Goal: Find specific page/section: Find specific page/section

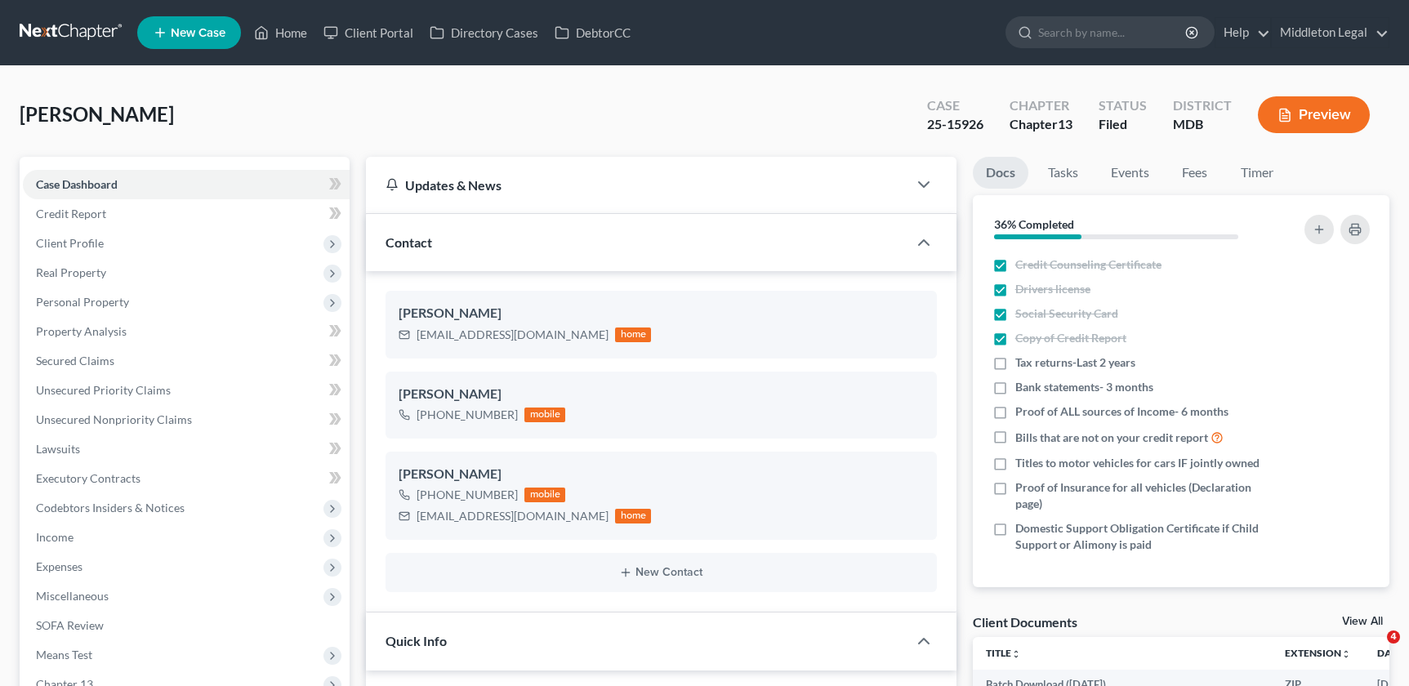
select select "3"
click at [279, 24] on link "Home" at bounding box center [280, 32] width 69 height 29
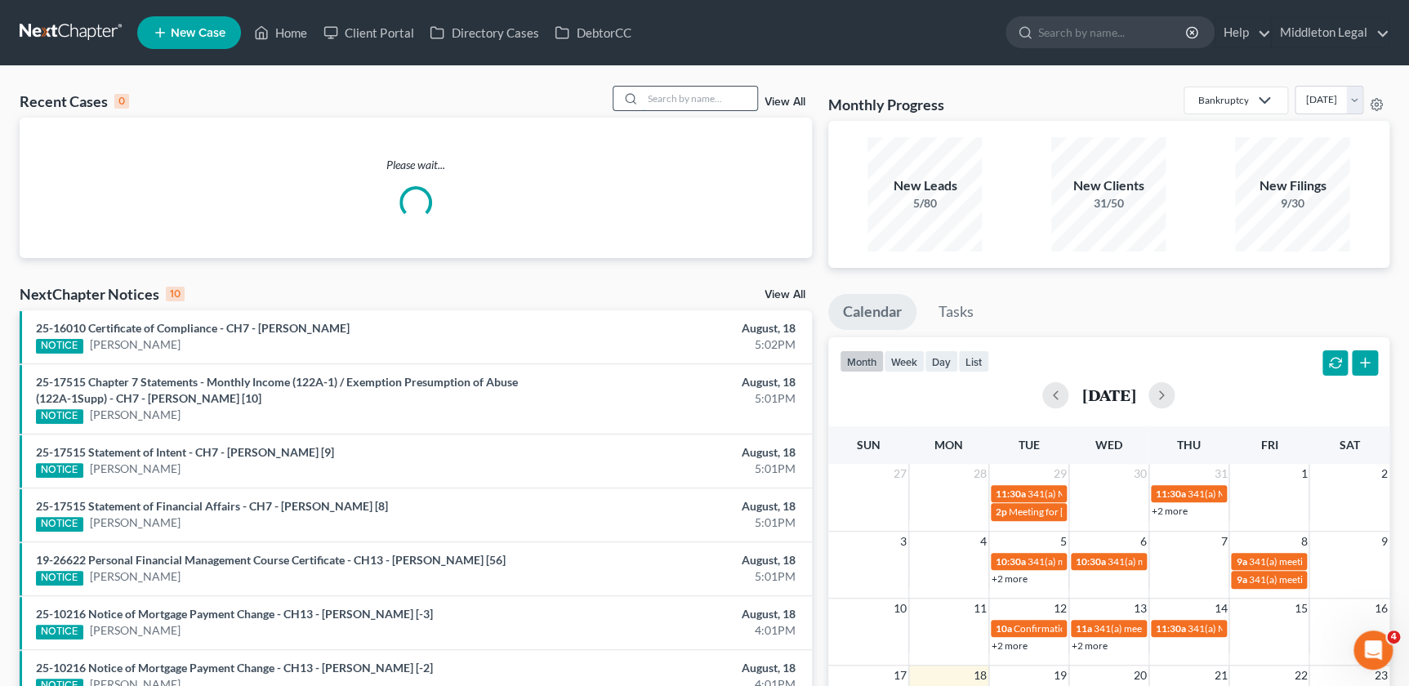
click at [703, 104] on input "search" at bounding box center [700, 99] width 114 height 24
paste input "[PERSON_NAME]"
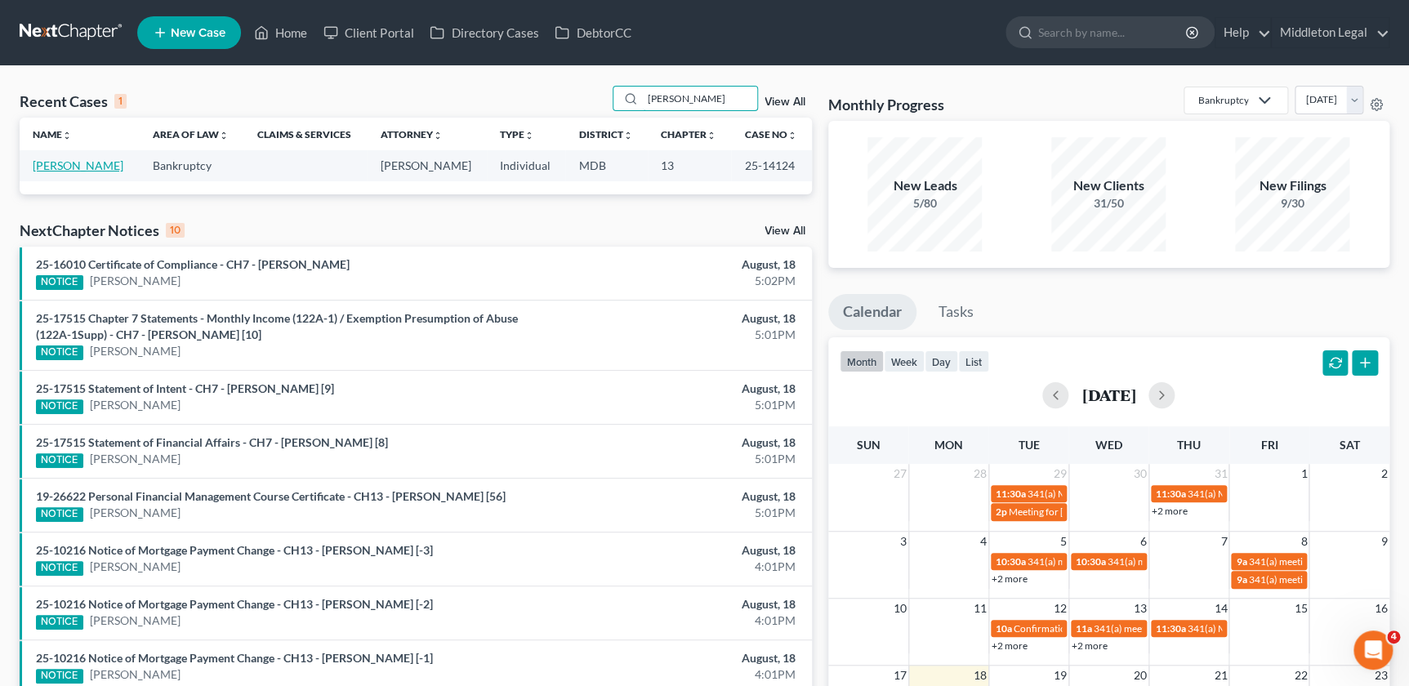
type input "[PERSON_NAME]"
click at [60, 163] on link "[PERSON_NAME]" at bounding box center [78, 165] width 91 height 14
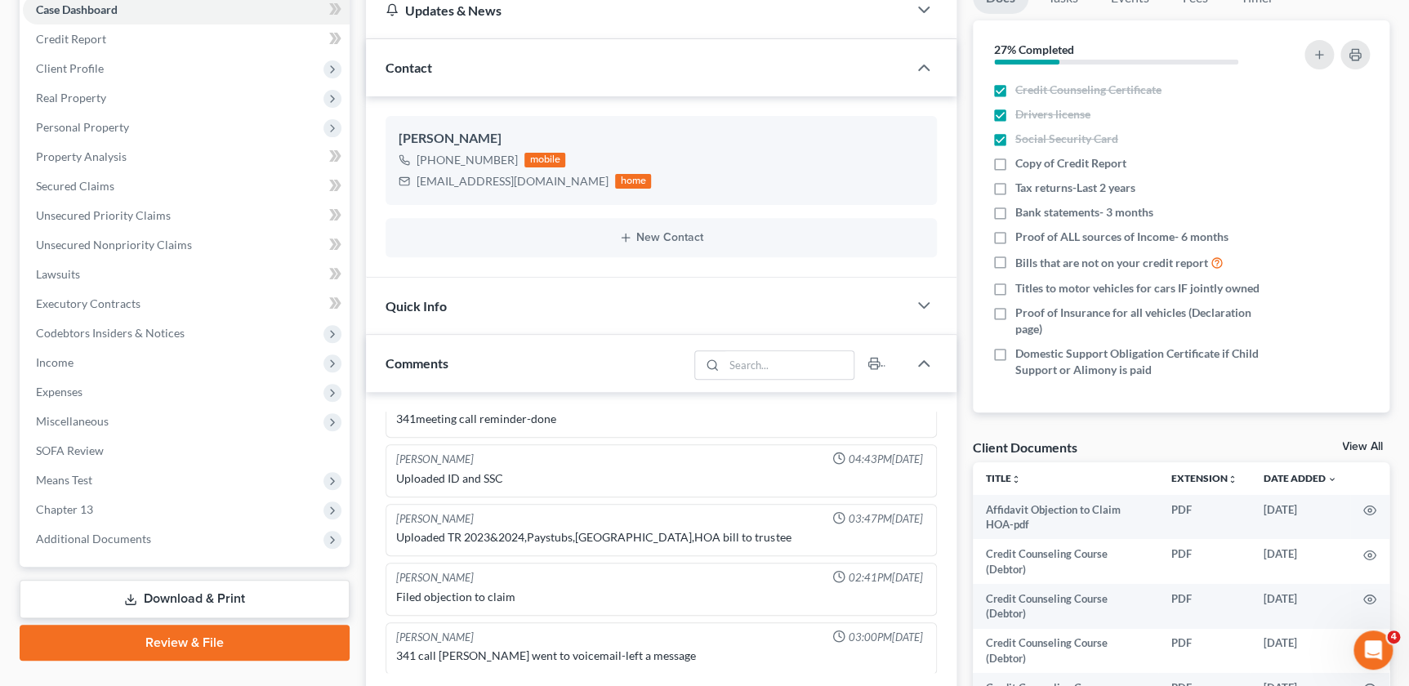
scroll to position [445, 0]
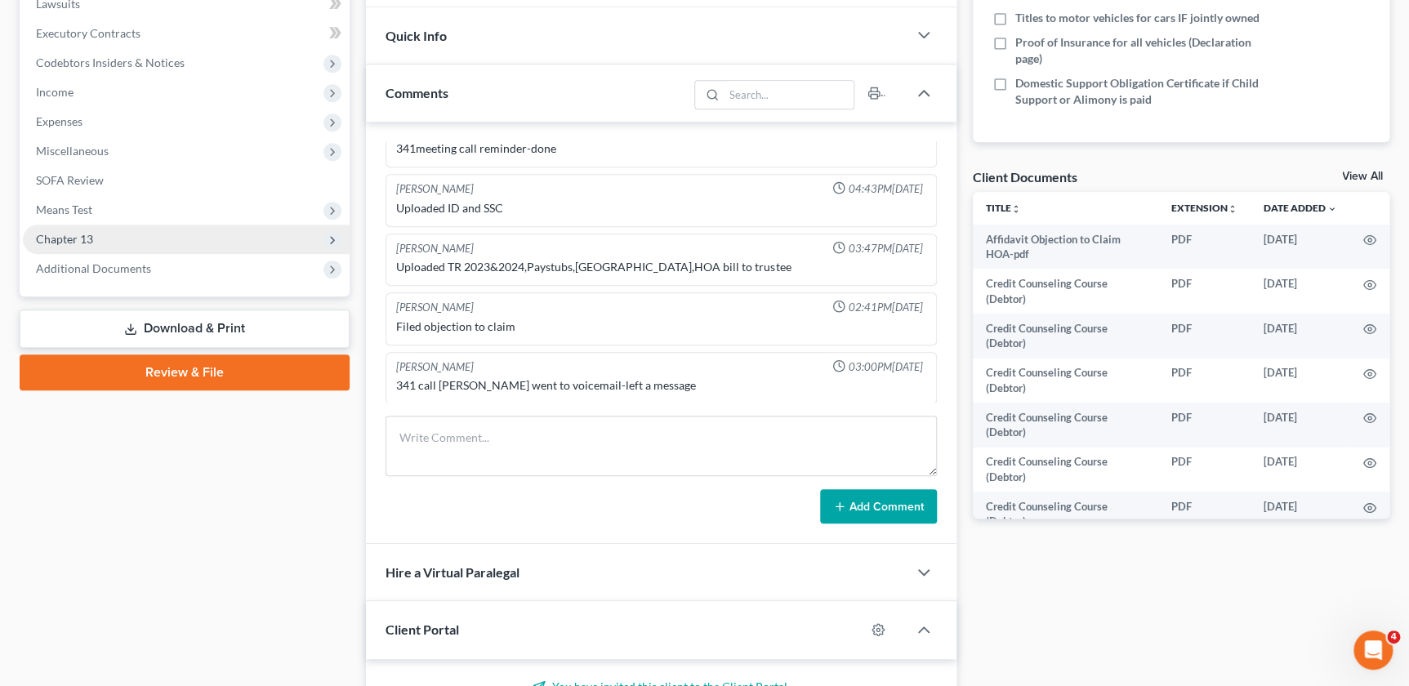
click at [78, 226] on span "Chapter 13" at bounding box center [186, 239] width 327 height 29
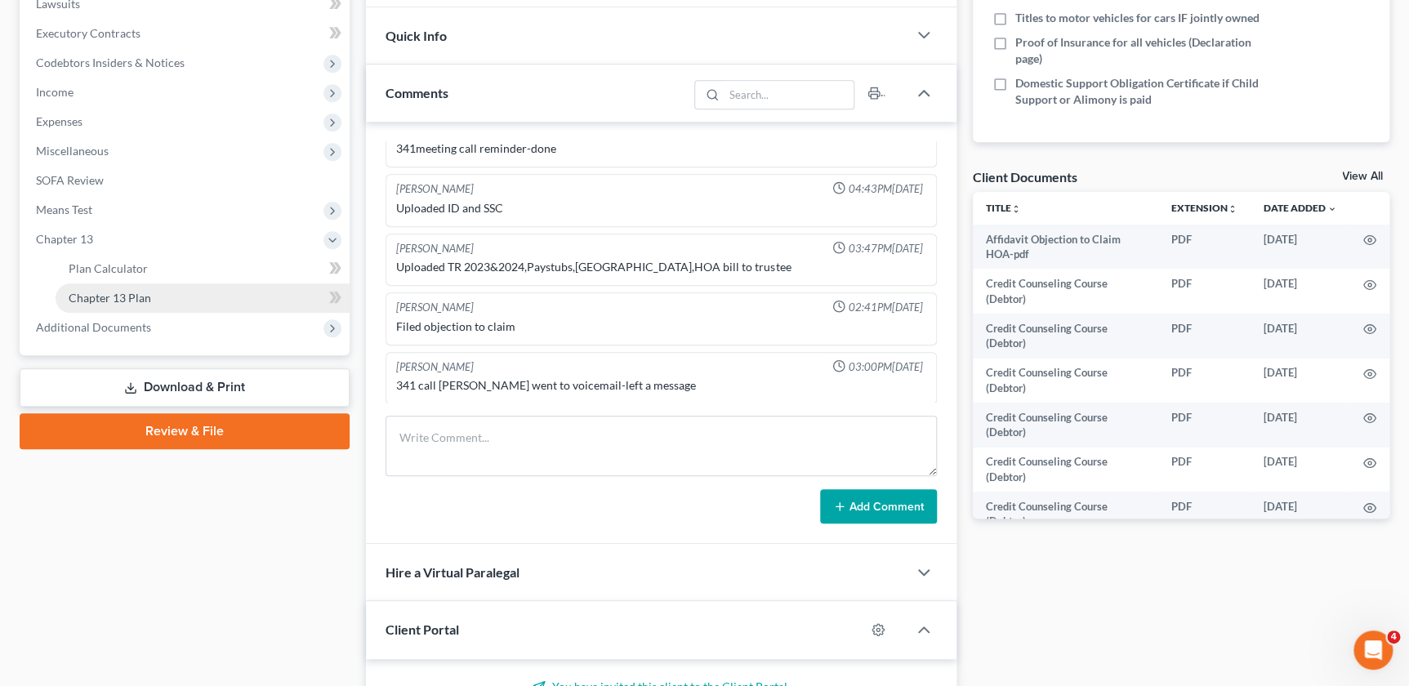
click at [82, 296] on span "Chapter 13 Plan" at bounding box center [110, 298] width 82 height 14
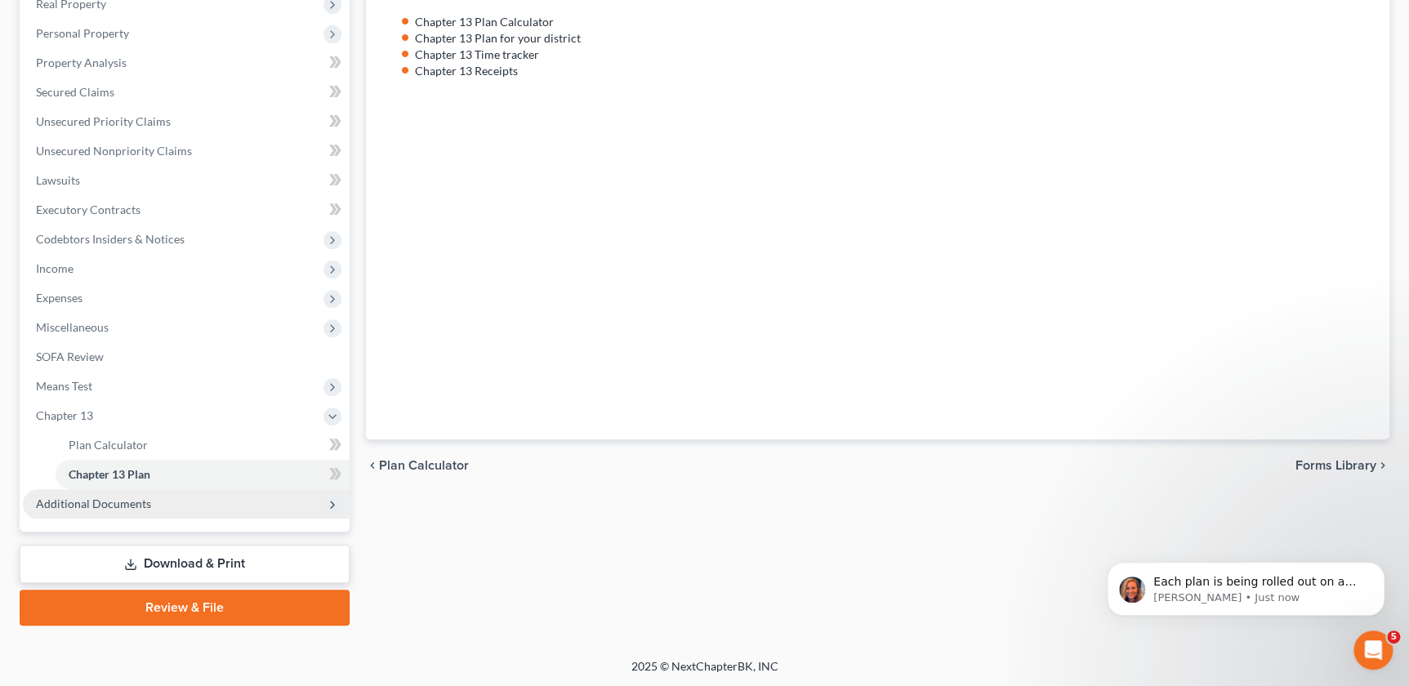
click at [229, 509] on span "Additional Documents" at bounding box center [186, 503] width 327 height 29
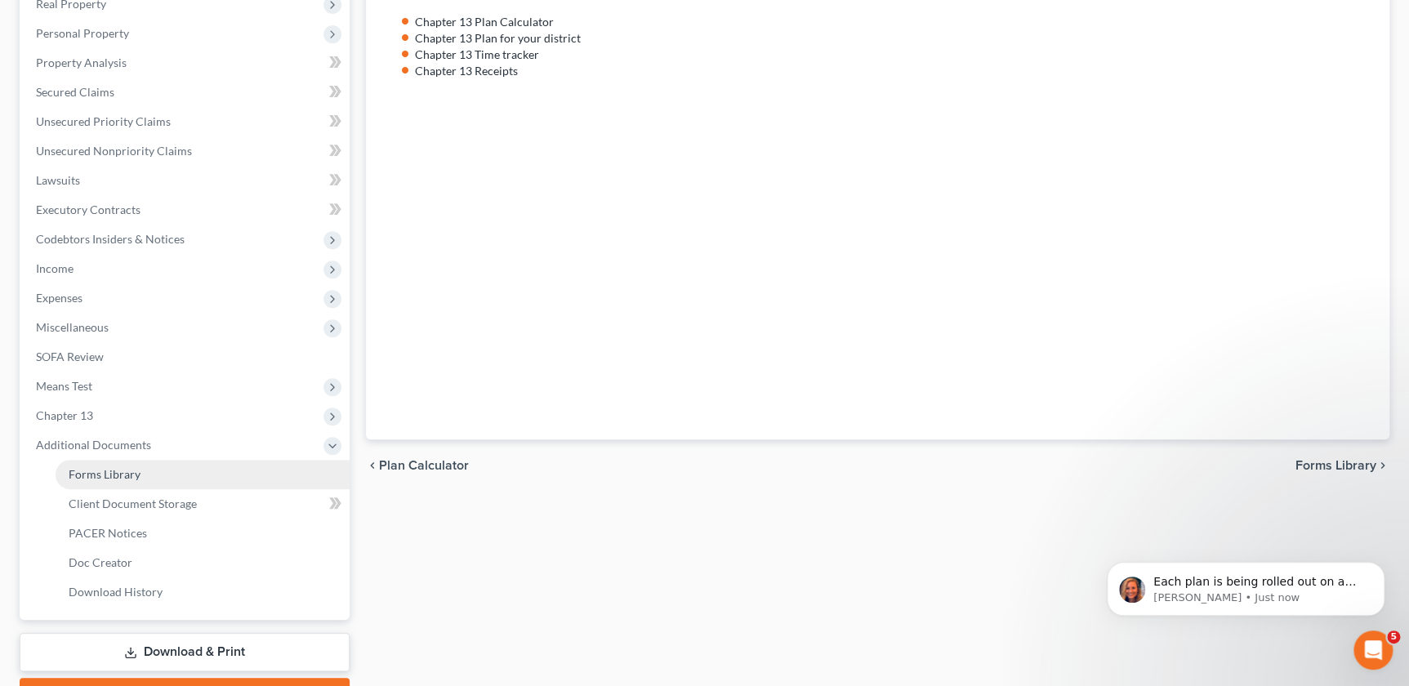
click at [240, 470] on link "Forms Library" at bounding box center [203, 474] width 294 height 29
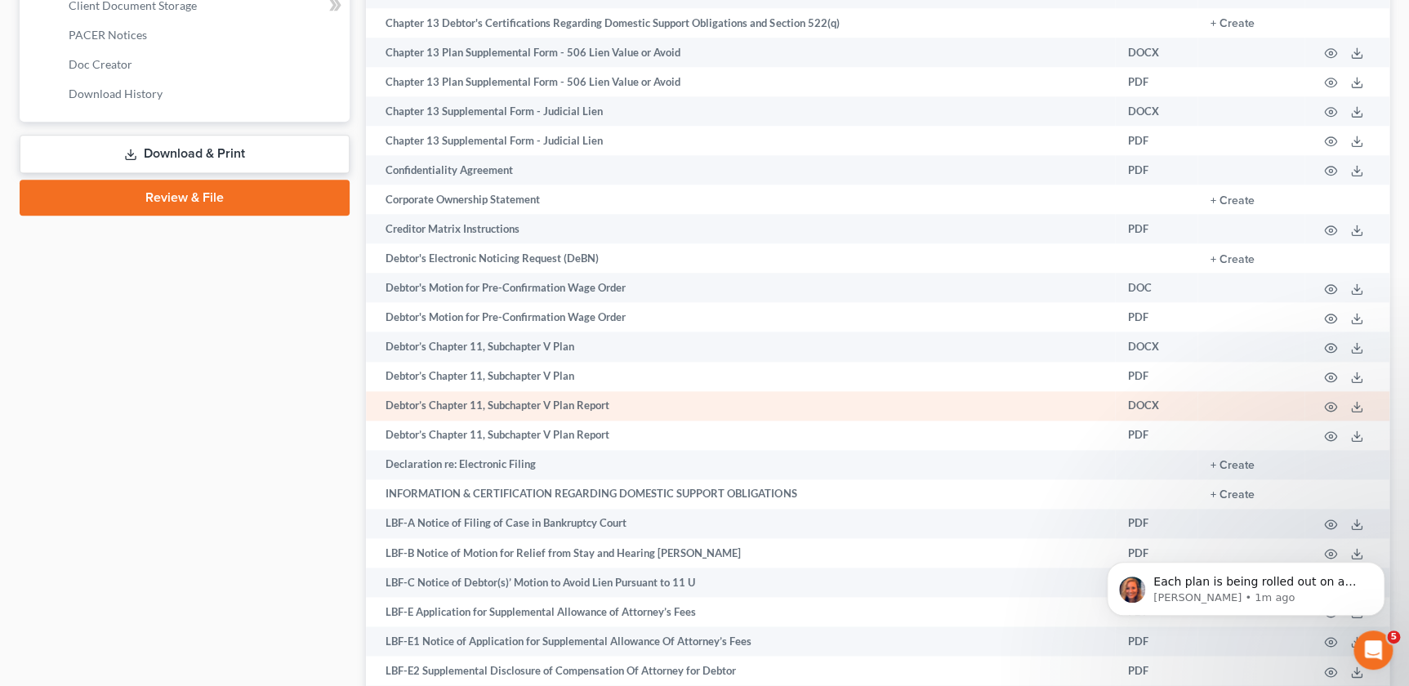
scroll to position [1355, 0]
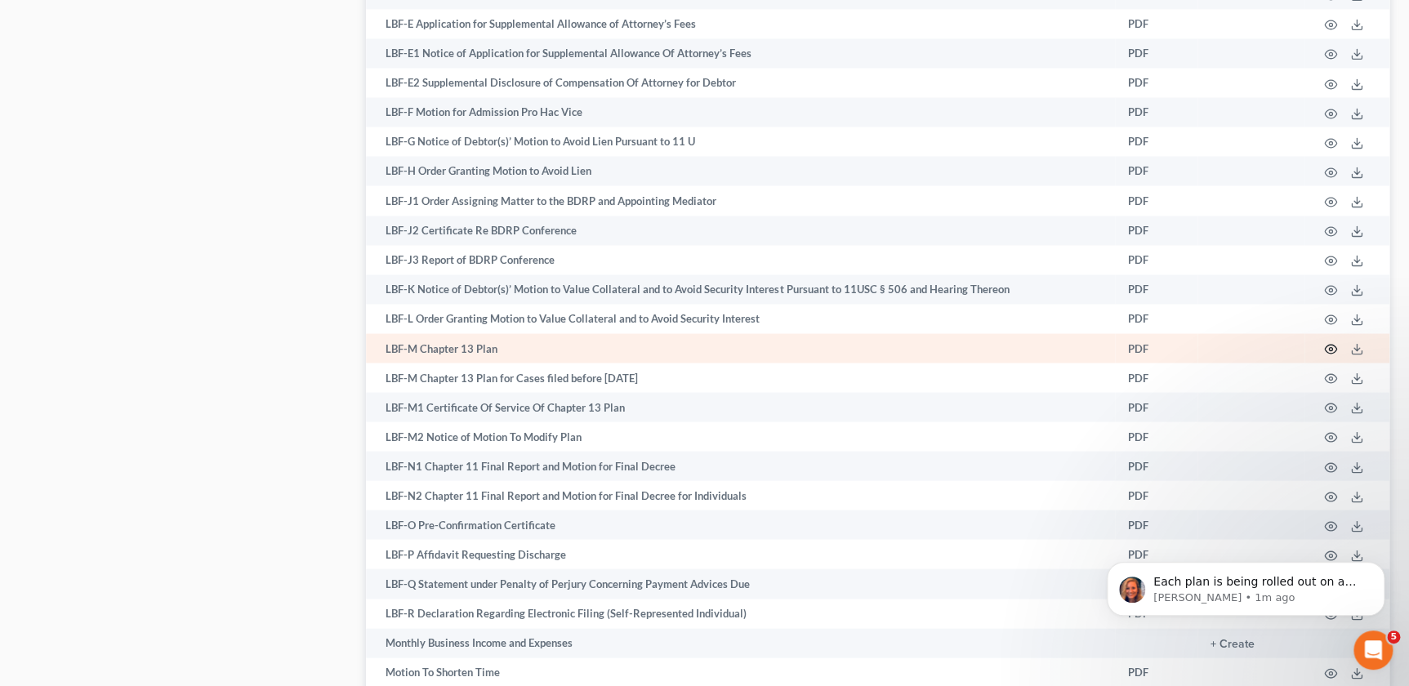
click at [1333, 344] on icon "button" at bounding box center [1330, 348] width 13 height 13
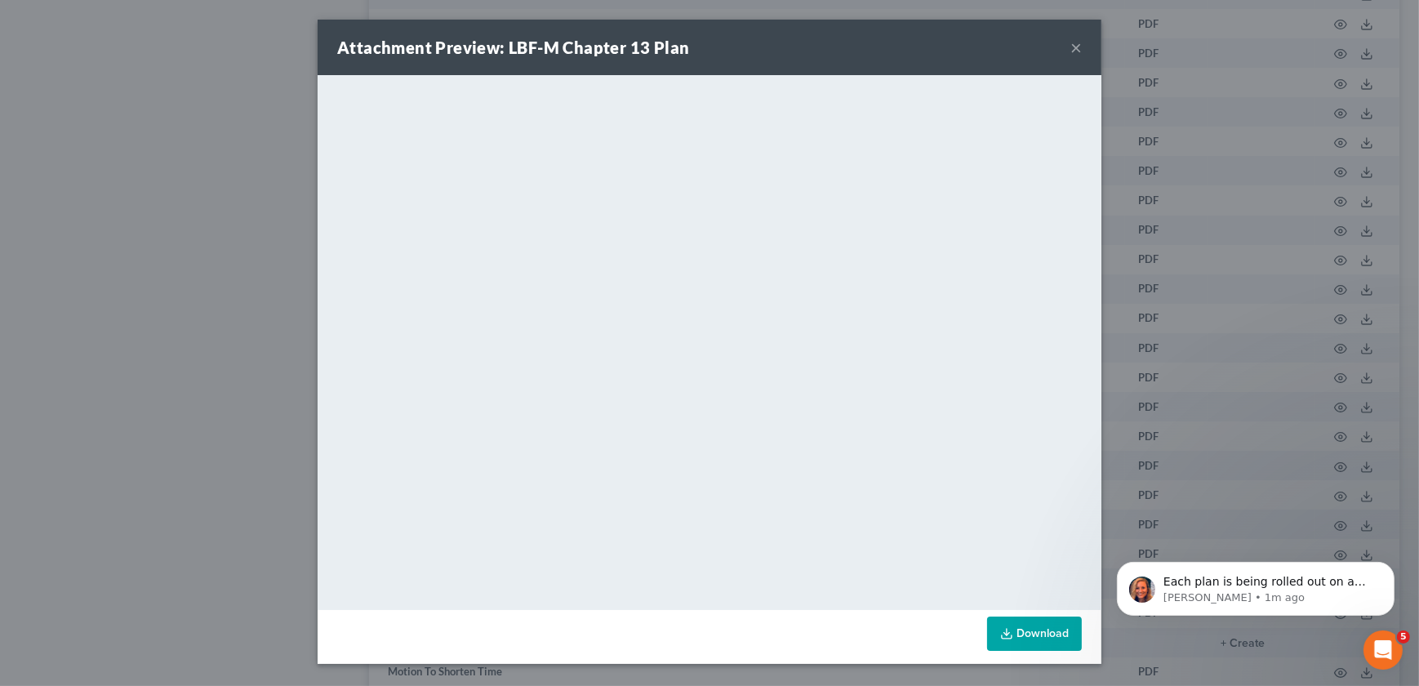
click at [1077, 44] on button "×" at bounding box center [1076, 48] width 11 height 20
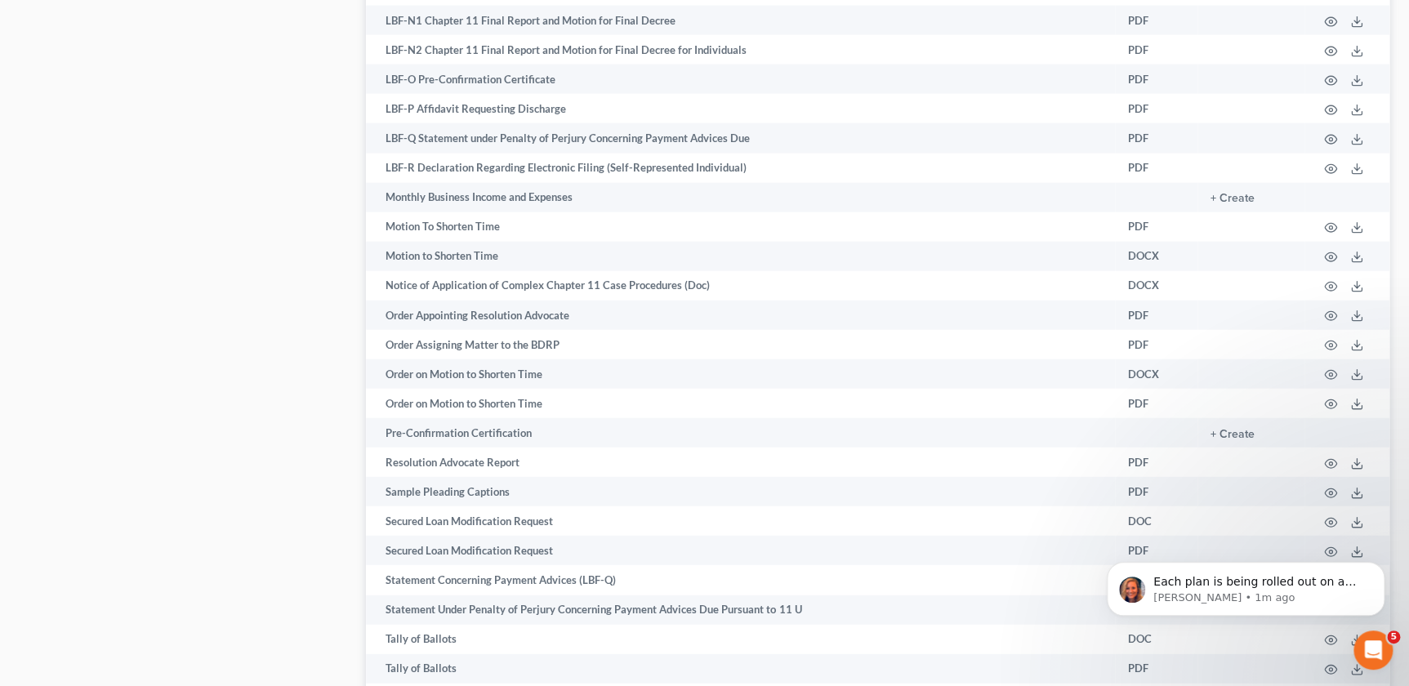
scroll to position [1968, 0]
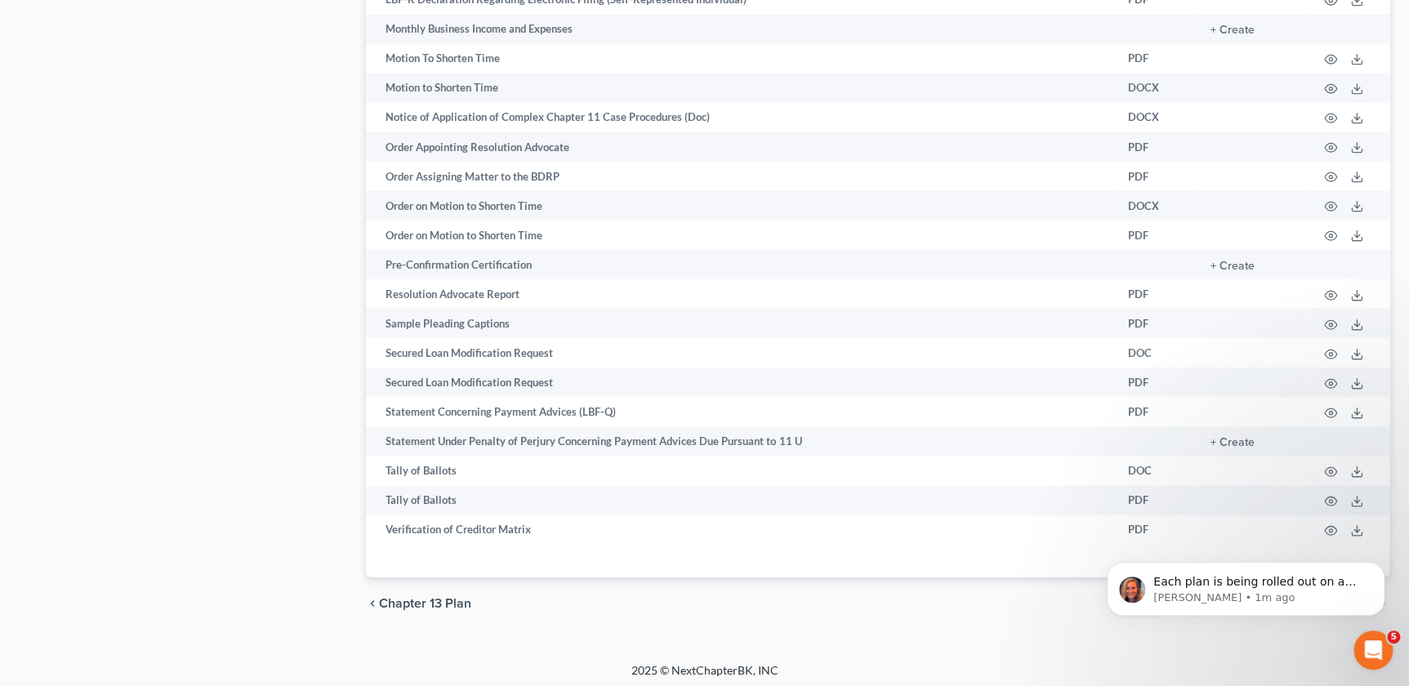
click at [465, 597] on span "Chapter 13 Plan" at bounding box center [425, 603] width 92 height 13
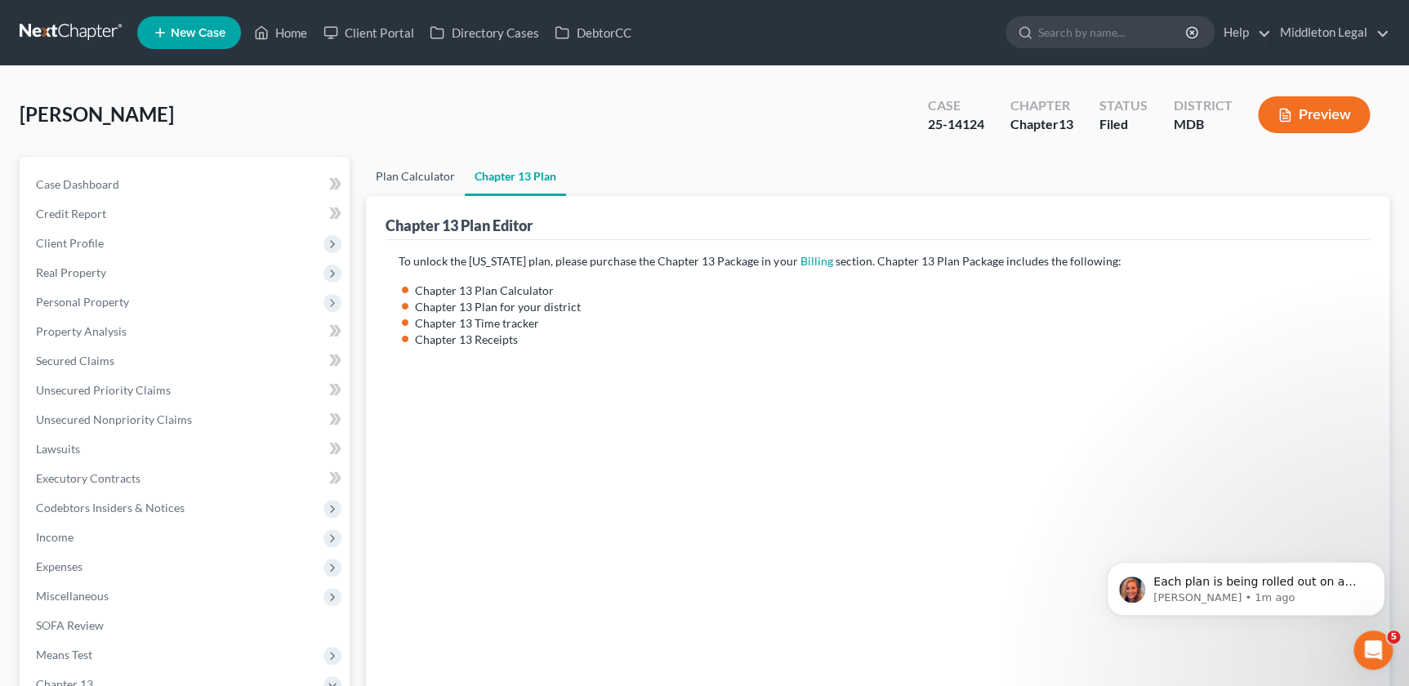
click at [410, 176] on link "Plan Calculator" at bounding box center [415, 176] width 99 height 39
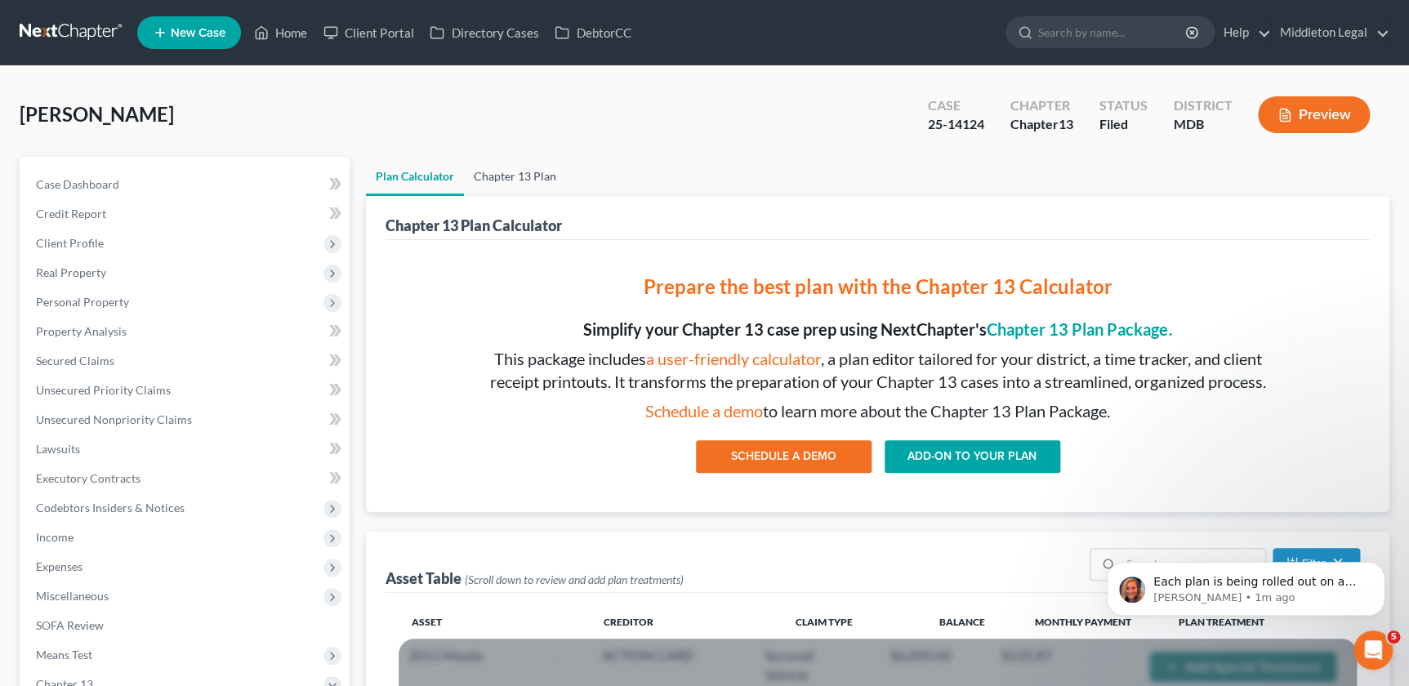
click at [518, 175] on link "Chapter 13 Plan" at bounding box center [515, 176] width 102 height 39
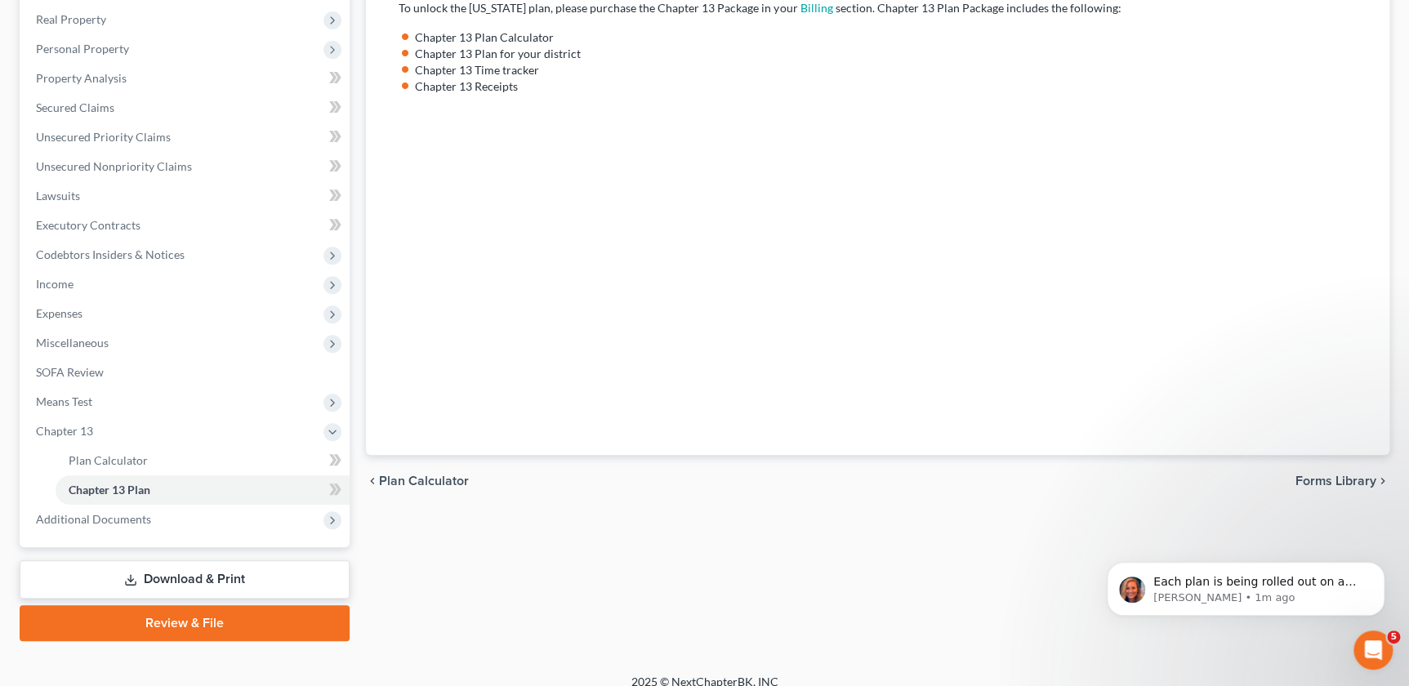
scroll to position [269, 0]
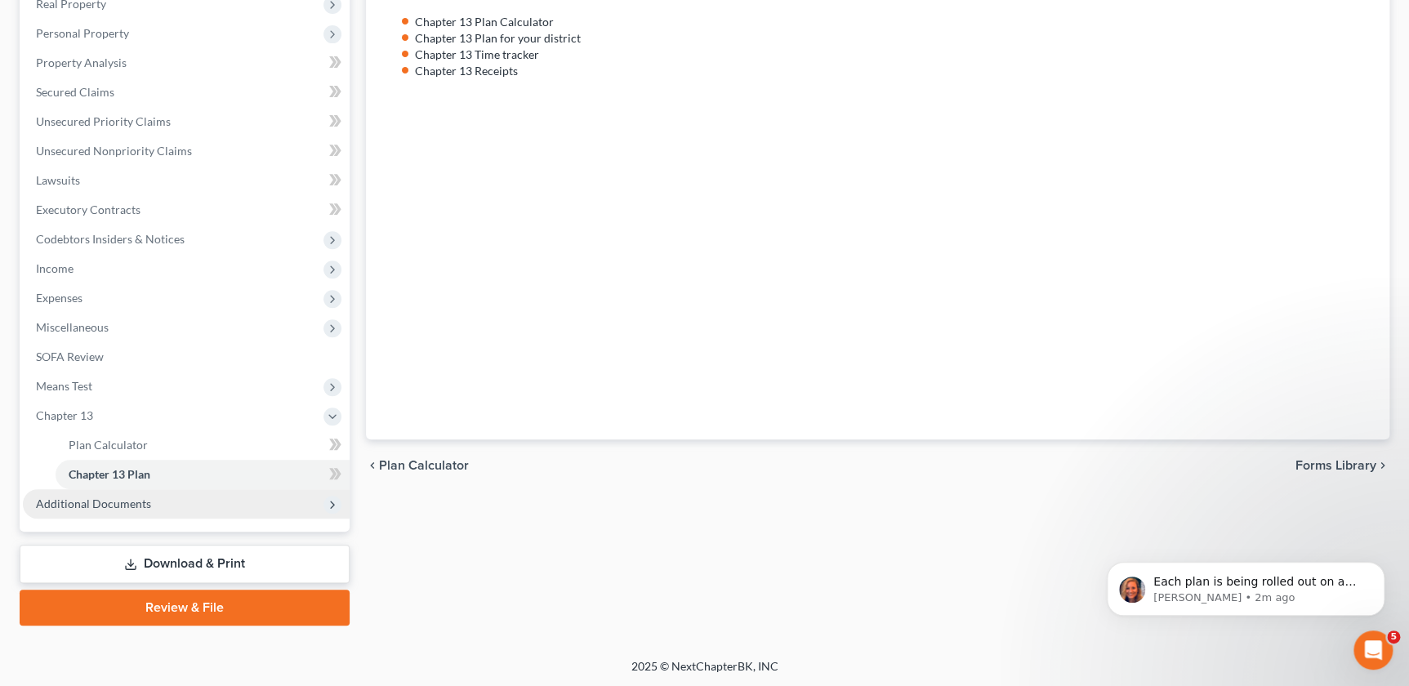
click at [102, 501] on span "Additional Documents" at bounding box center [93, 504] width 115 height 14
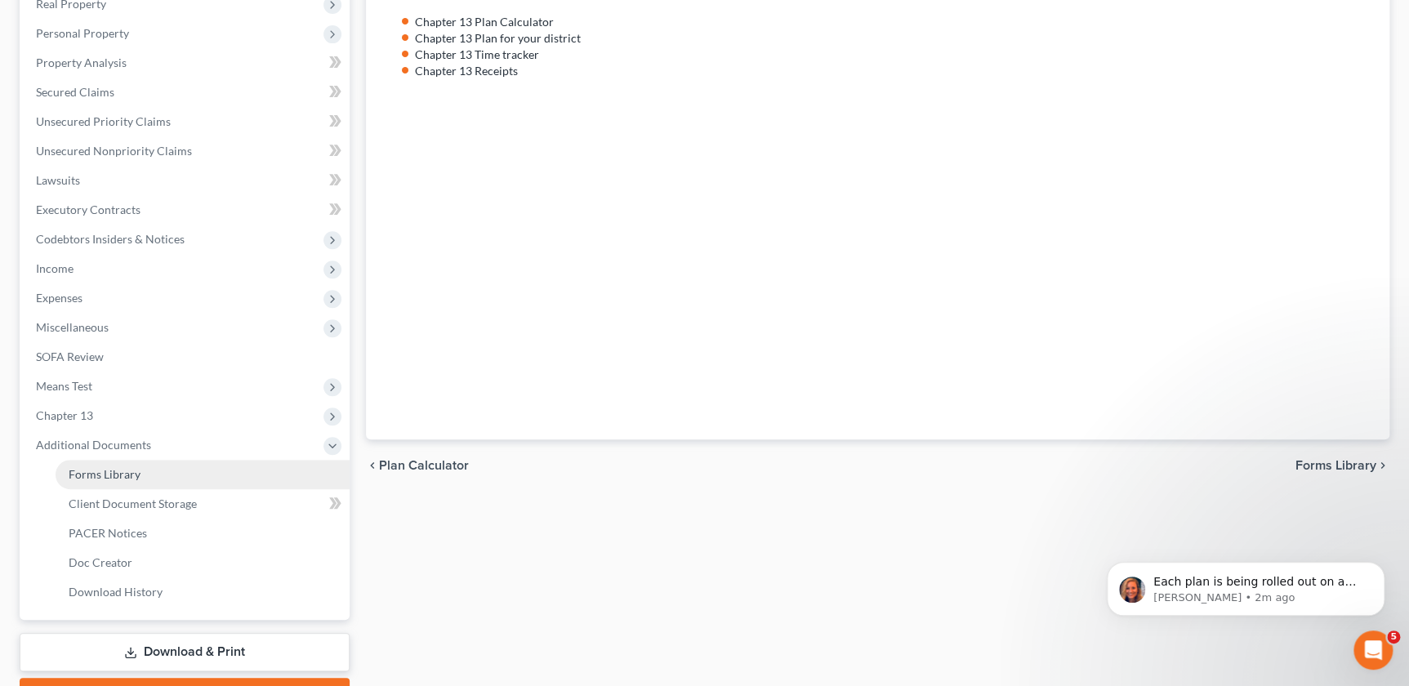
click at [129, 465] on link "Forms Library" at bounding box center [203, 474] width 294 height 29
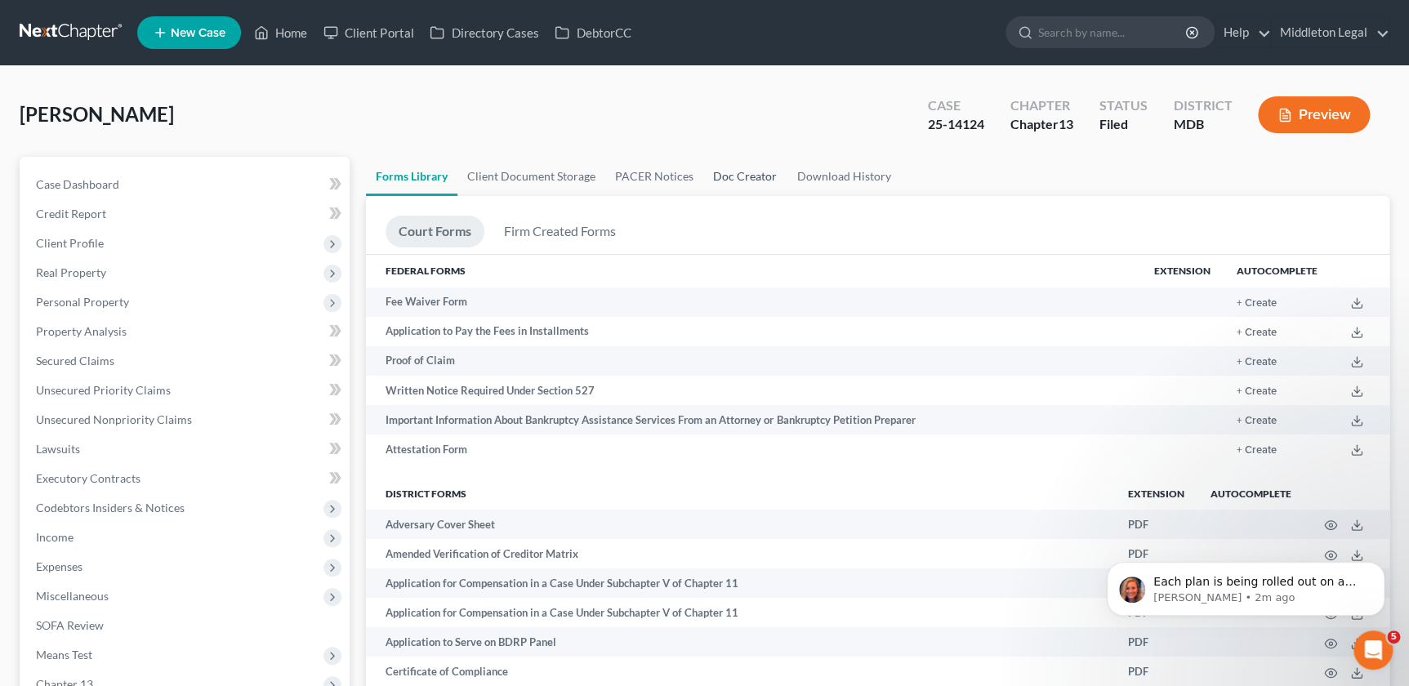
click at [746, 171] on link "Doc Creator" at bounding box center [744, 176] width 83 height 39
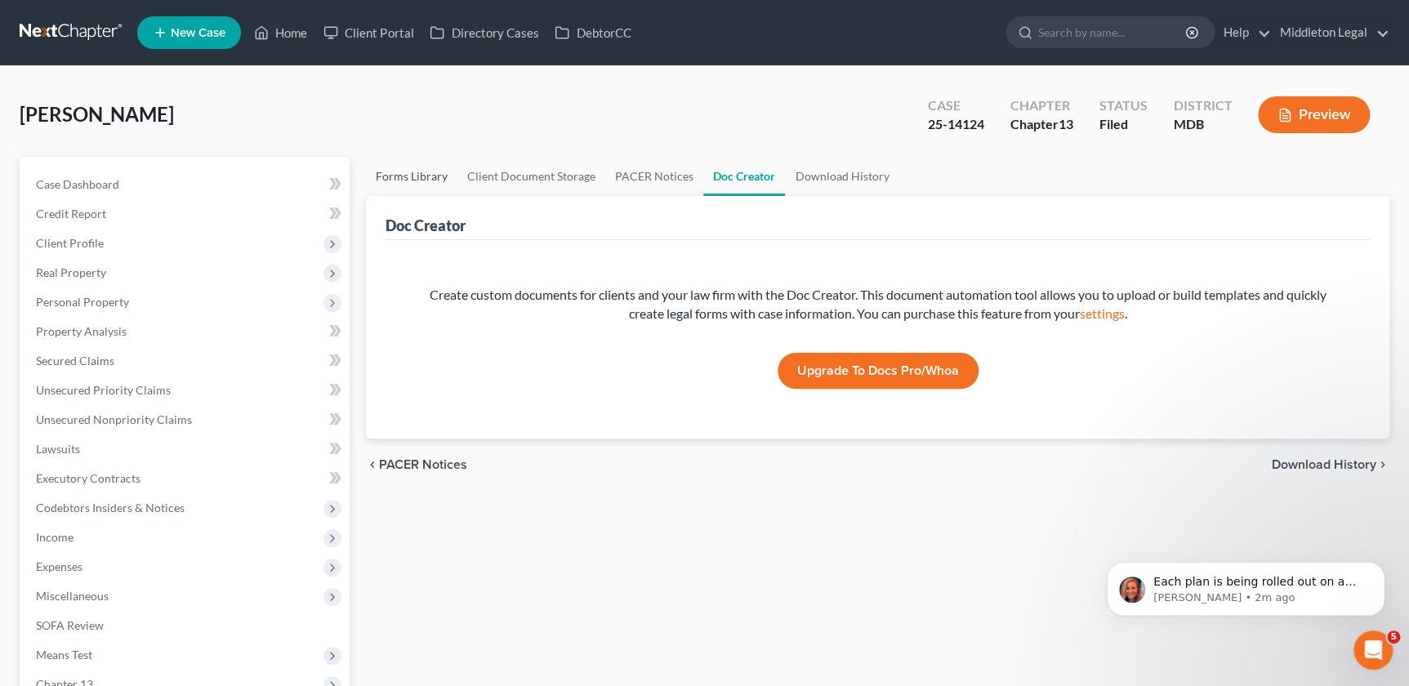
click at [420, 179] on link "Forms Library" at bounding box center [411, 176] width 91 height 39
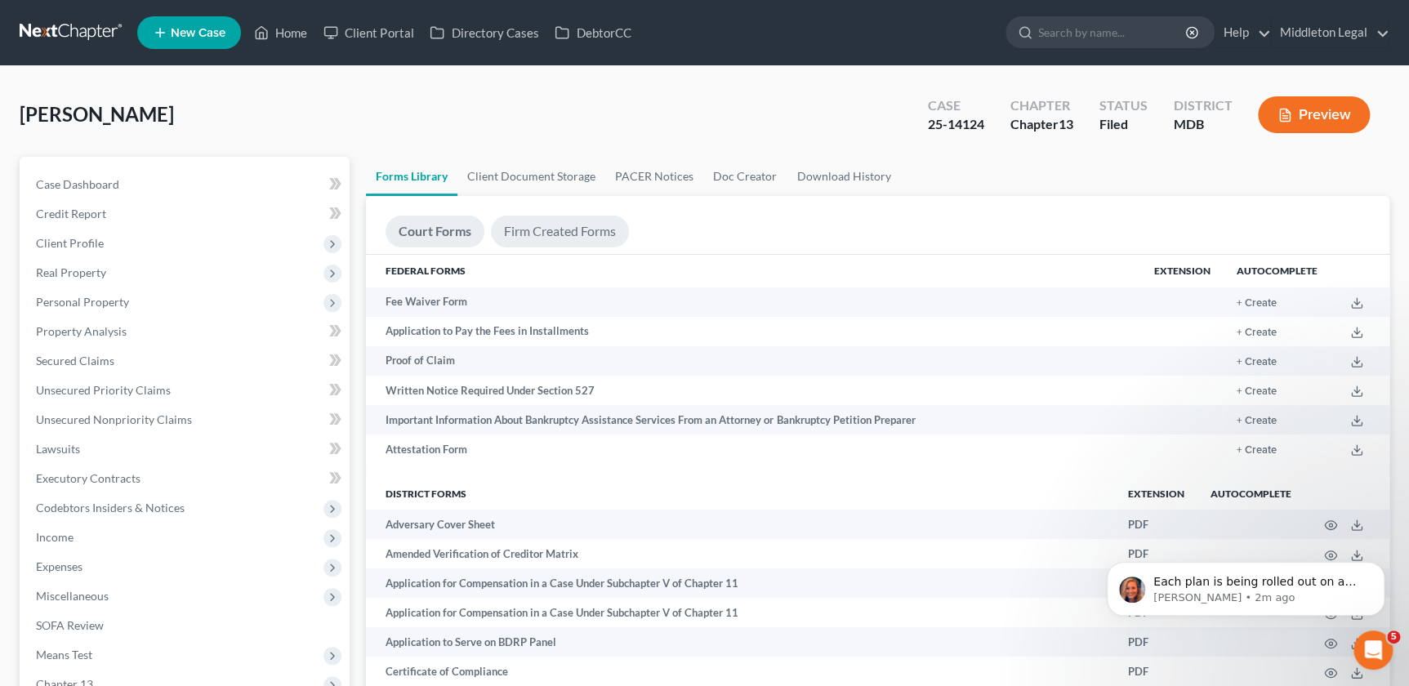
click at [559, 236] on link "Firm Created Forms" at bounding box center [560, 232] width 138 height 32
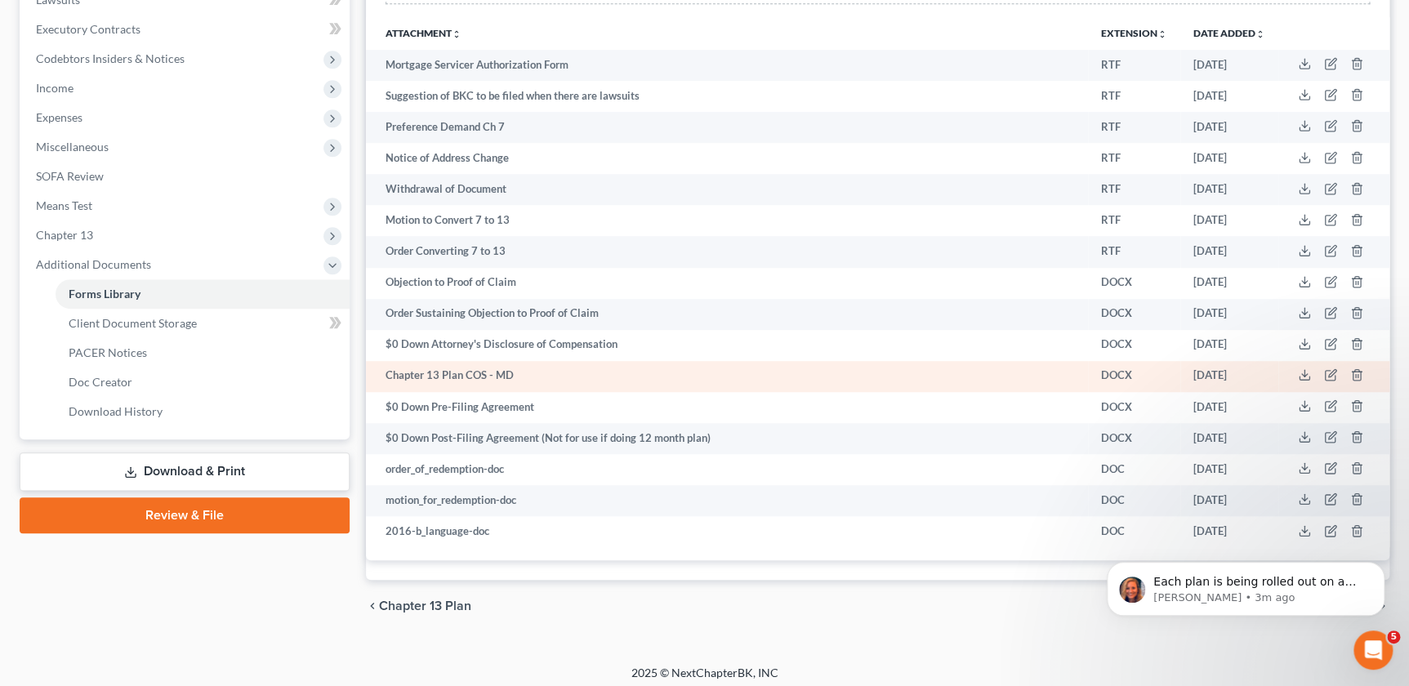
scroll to position [450, 0]
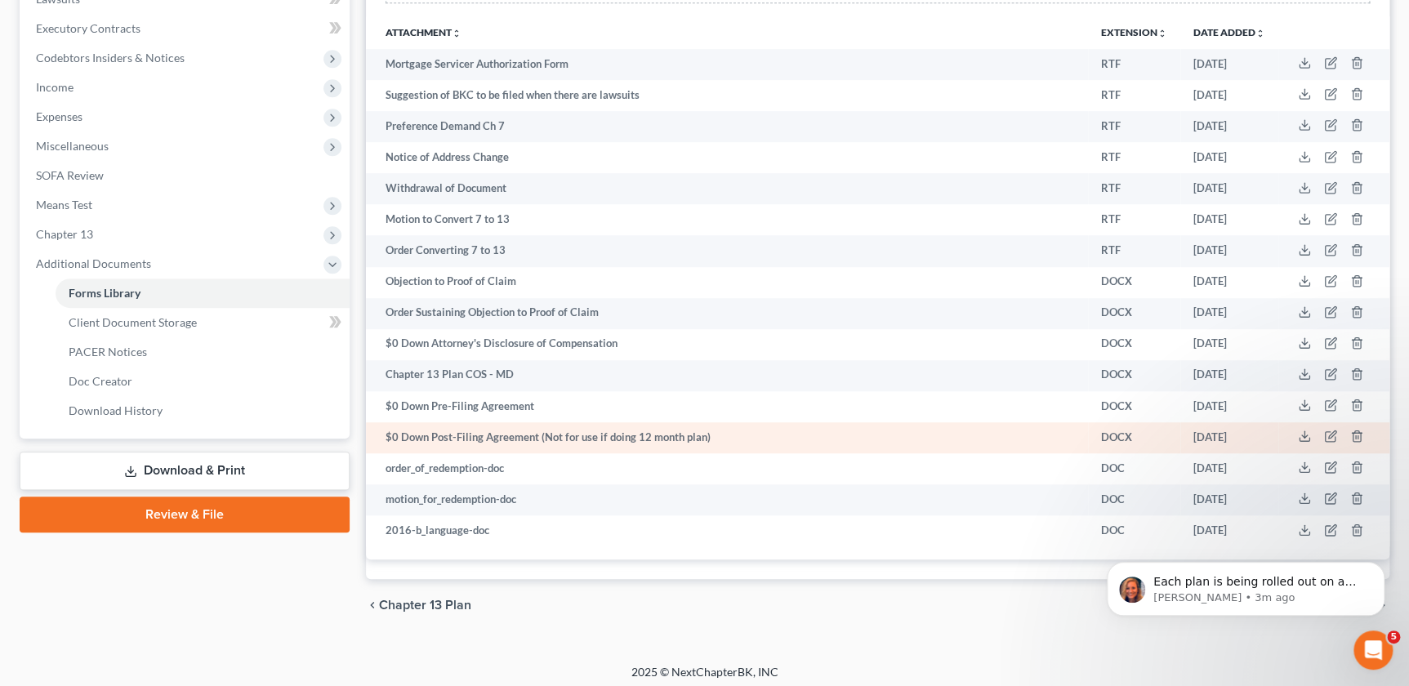
click at [674, 435] on td "$0 Down Post-Filing Agreement (Not for use if doing 12 month plan)" at bounding box center [727, 437] width 722 height 31
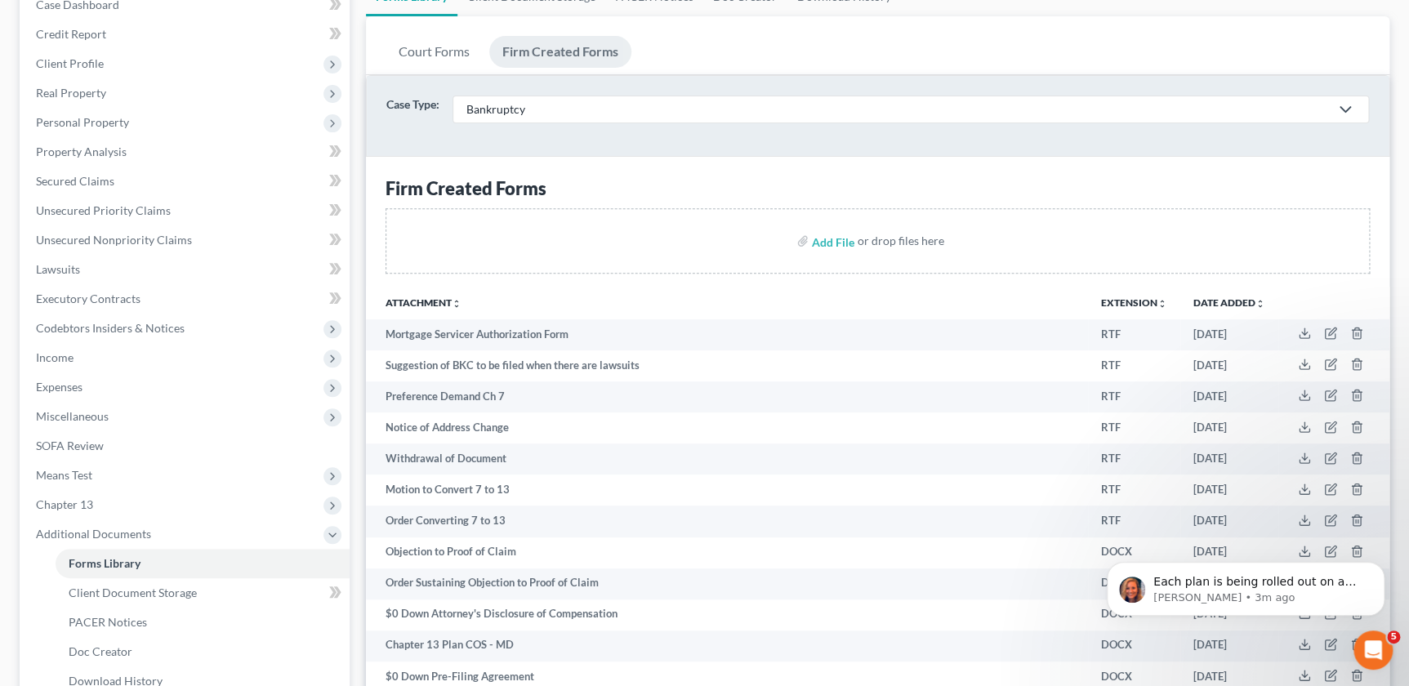
scroll to position [79, 0]
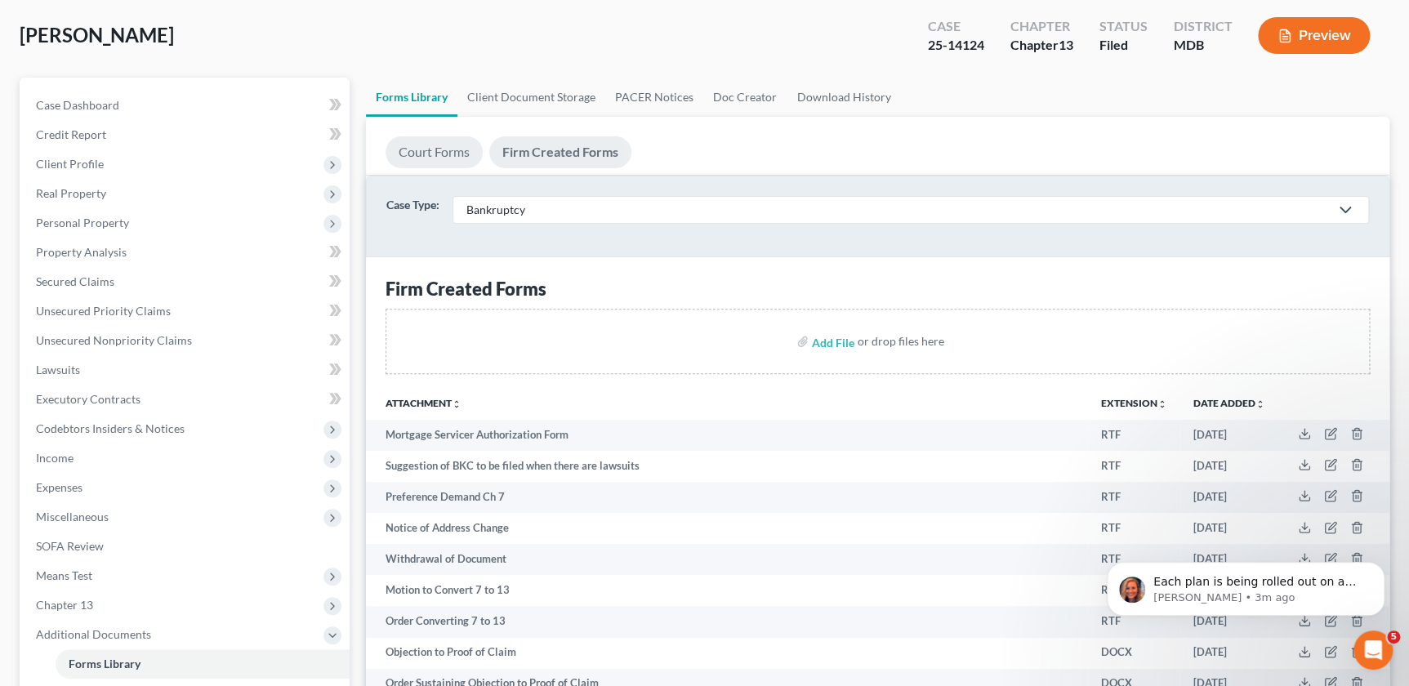
click at [451, 155] on link "Court Forms" at bounding box center [433, 152] width 97 height 32
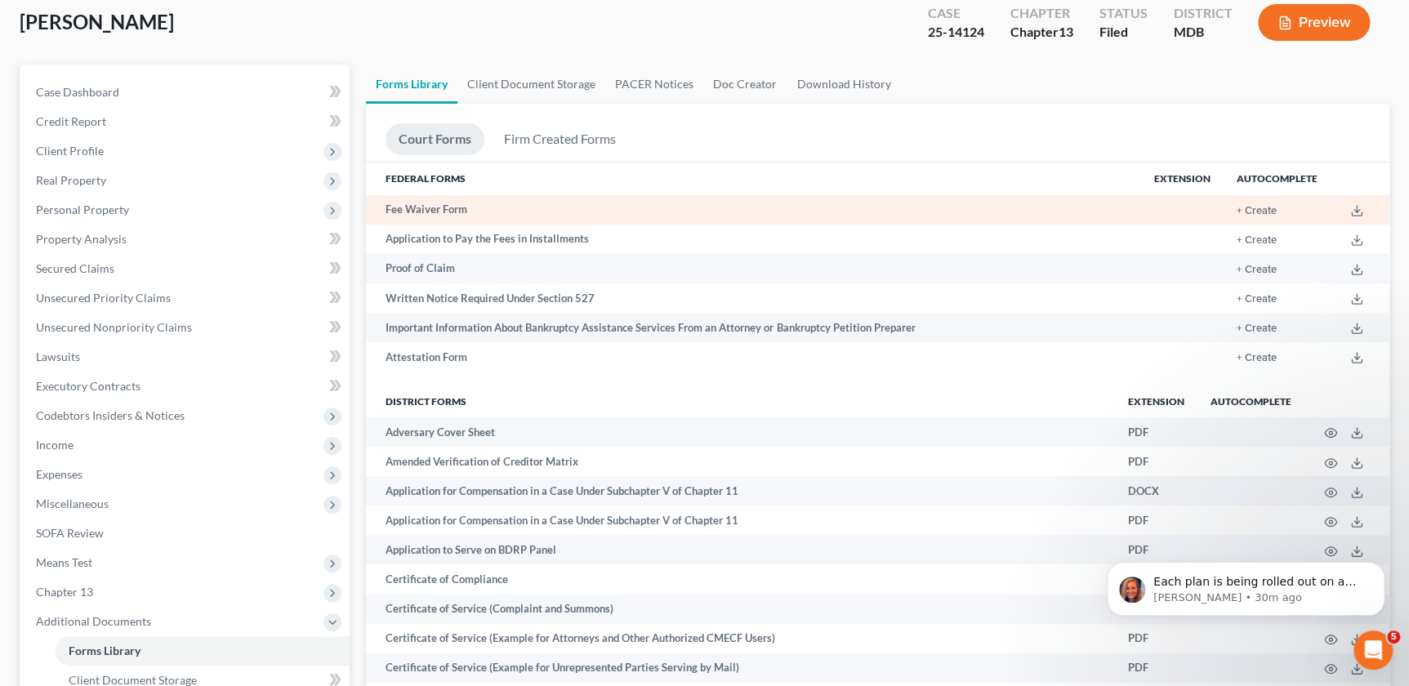
scroll to position [0, 0]
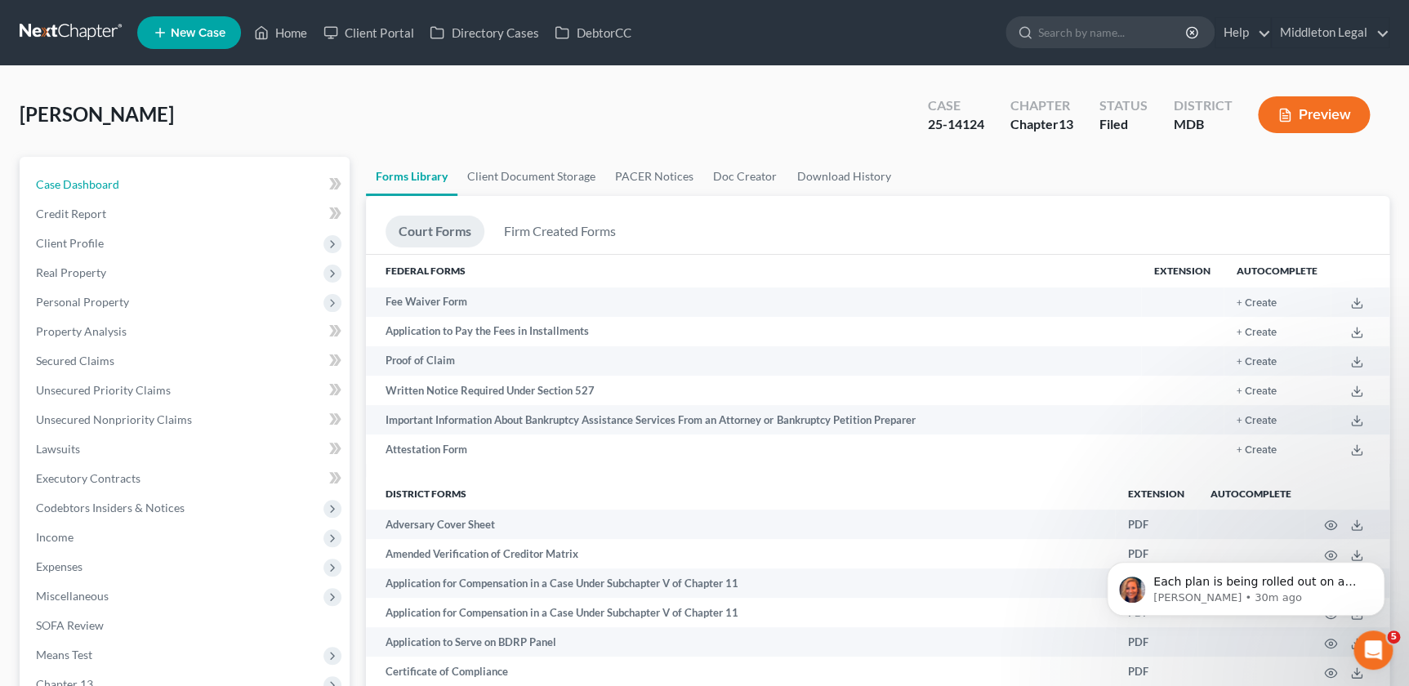
drag, startPoint x: 218, startPoint y: 180, endPoint x: 599, endPoint y: 122, distance: 384.9
click at [218, 180] on link "Case Dashboard" at bounding box center [186, 184] width 327 height 29
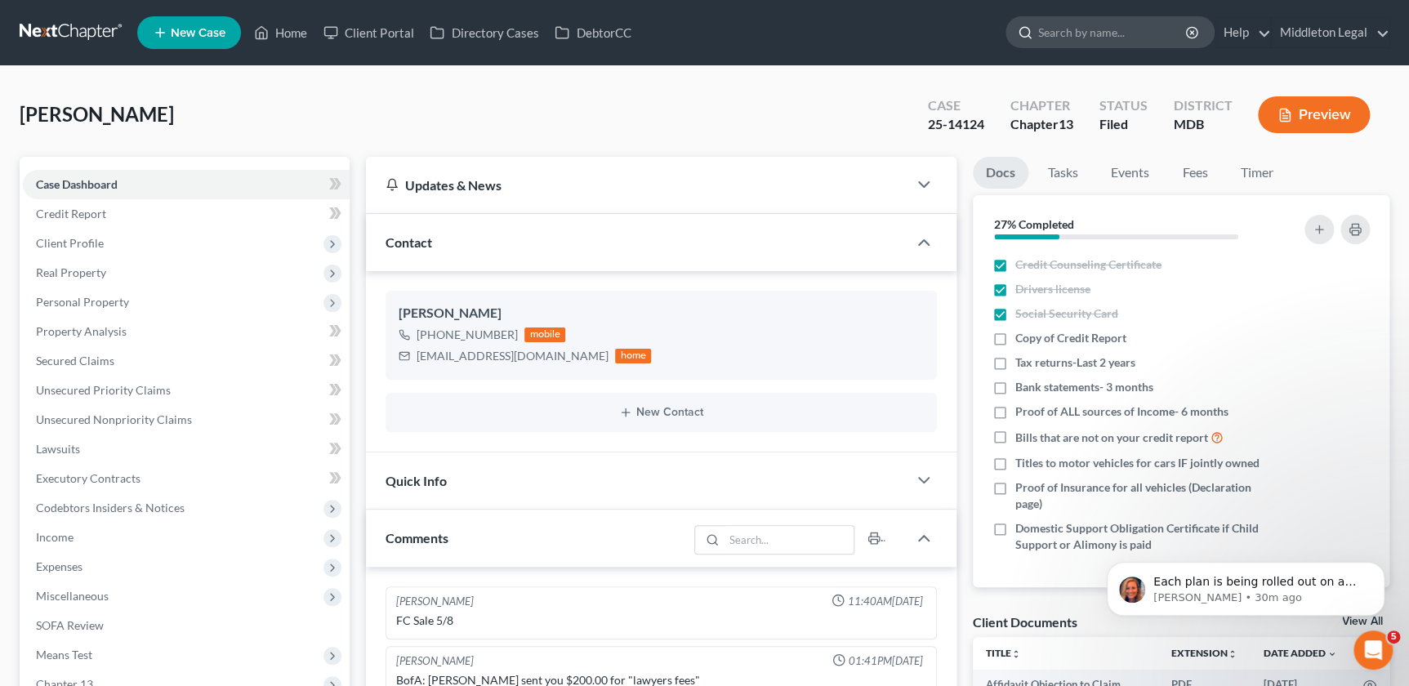
scroll to position [329, 0]
